Goal: Task Accomplishment & Management: Use online tool/utility

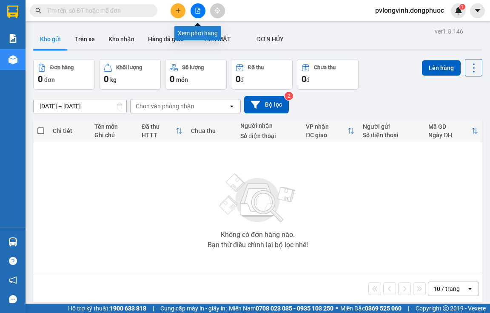
click at [194, 13] on button at bounding box center [198, 10] width 15 height 15
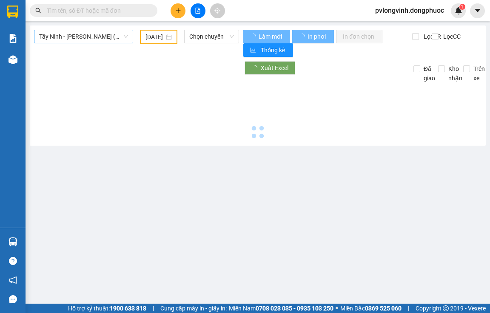
click at [115, 38] on span "Tây Ninh - [PERSON_NAME] (vip)" at bounding box center [83, 36] width 89 height 13
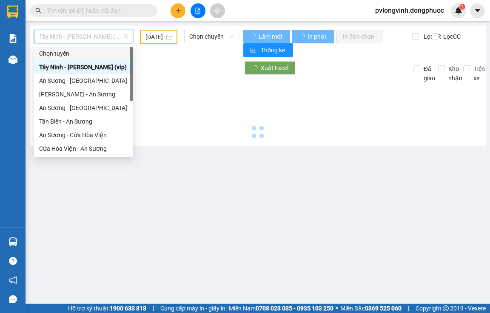
type input "[DATE]"
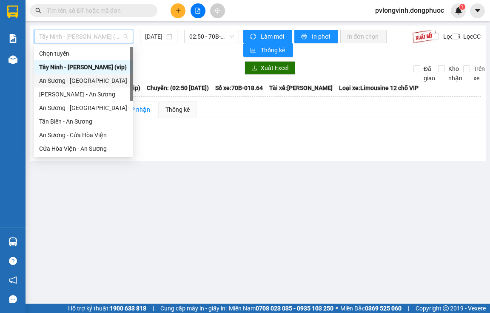
drag, startPoint x: 60, startPoint y: 80, endPoint x: 150, endPoint y: 58, distance: 93.0
click at [62, 80] on div "An Sương - [GEOGRAPHIC_DATA]" at bounding box center [83, 80] width 89 height 9
type input "[DATE]"
